Goal: Obtain resource: Obtain resource

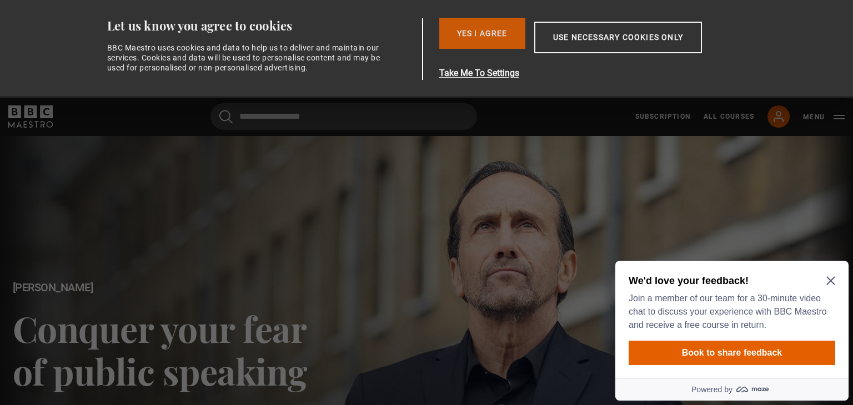
click at [480, 29] on button "Yes I Agree" at bounding box center [482, 33] width 86 height 31
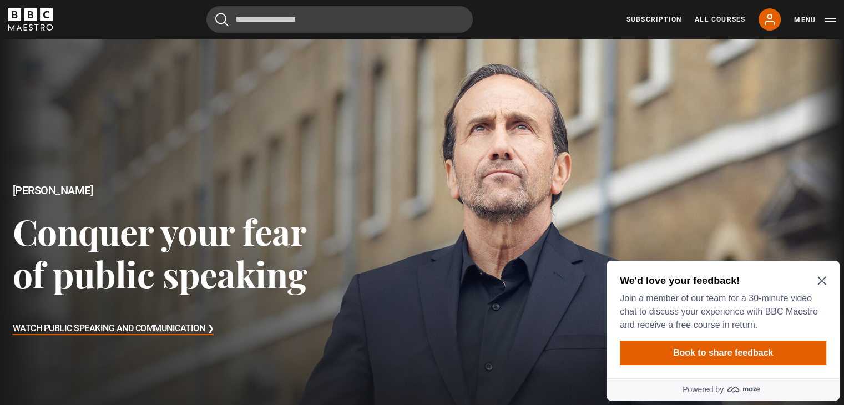
click at [820, 280] on icon "Close Maze Prompt" at bounding box center [822, 280] width 9 height 9
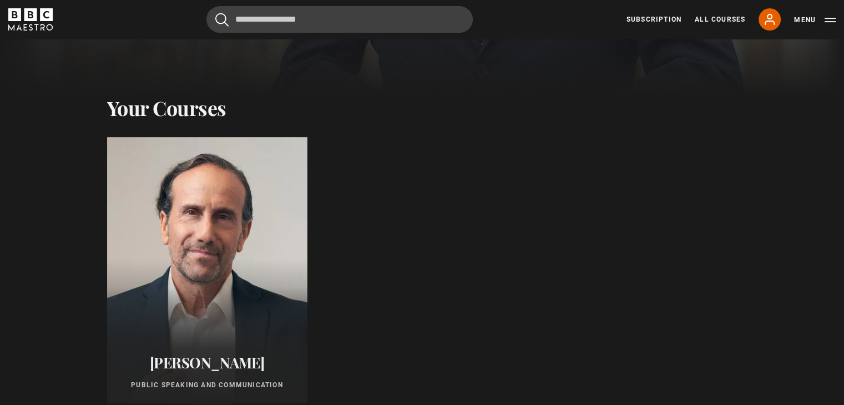
scroll to position [483, 0]
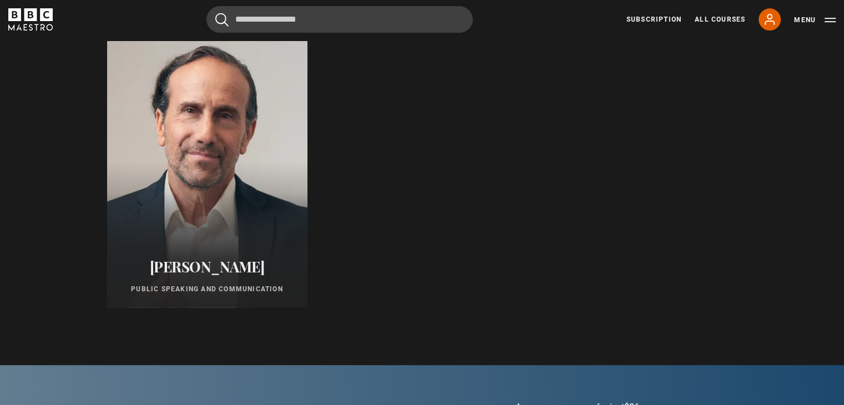
click at [197, 178] on div at bounding box center [207, 174] width 220 height 293
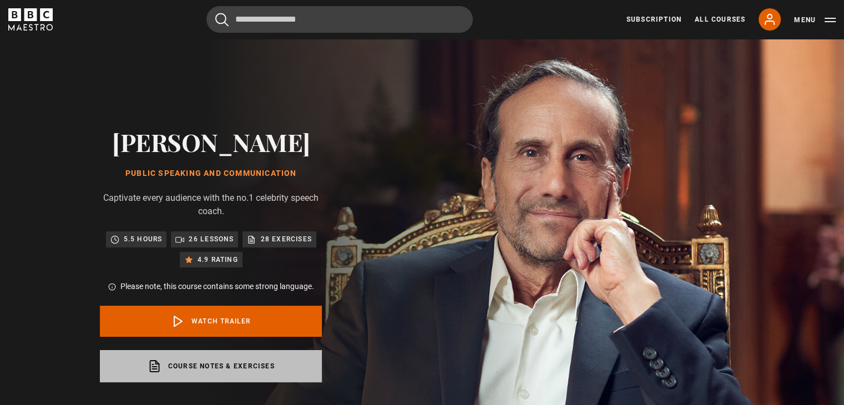
click at [225, 365] on link "Course notes & exercises opens in a new tab" at bounding box center [211, 366] width 222 height 32
